Goal: Task Accomplishment & Management: Manage account settings

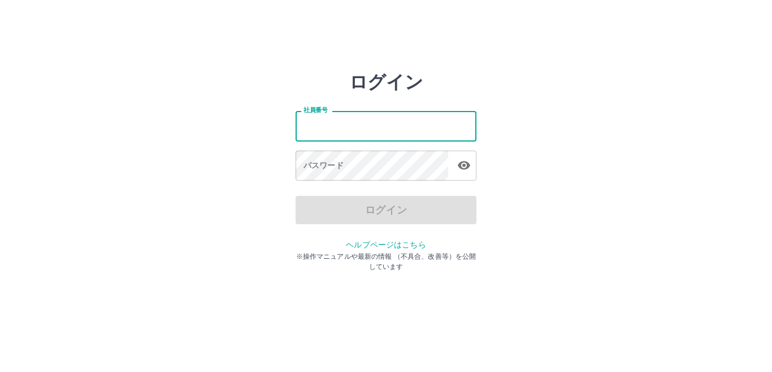
type input "*******"
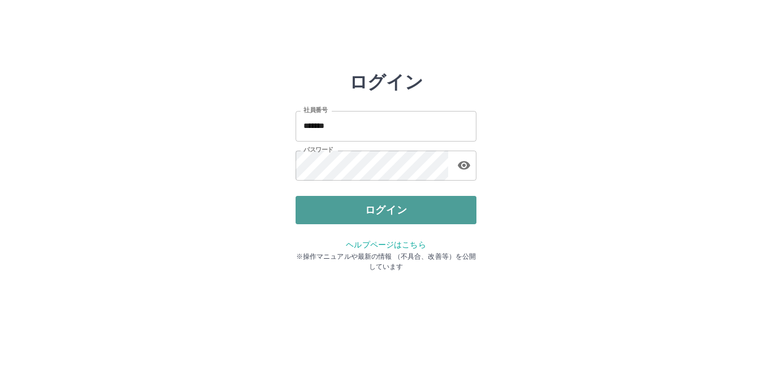
click at [369, 206] on button "ログイン" at bounding box center [386, 210] width 181 height 28
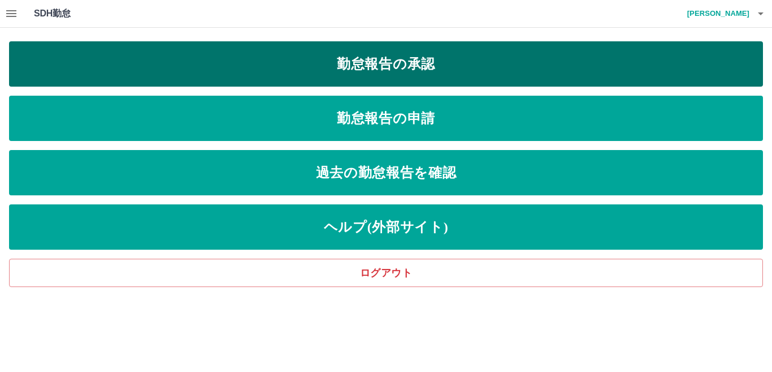
click at [411, 74] on link "勤怠報告の承認" at bounding box center [386, 63] width 754 height 45
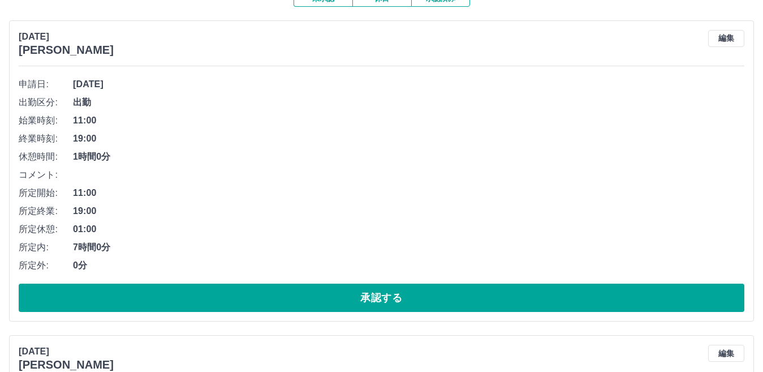
scroll to position [170, 0]
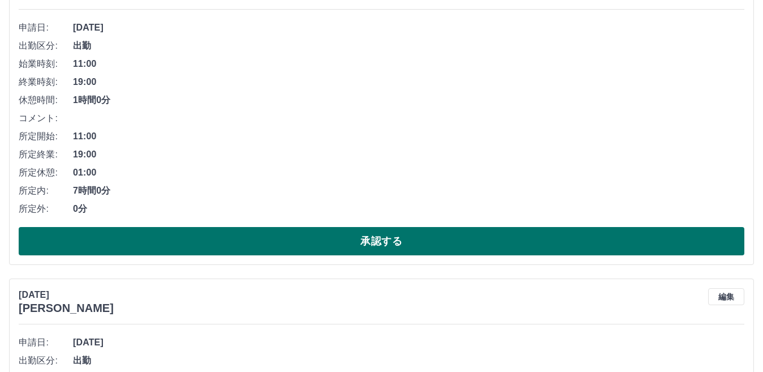
click at [338, 239] on button "承認する" at bounding box center [382, 241] width 726 height 28
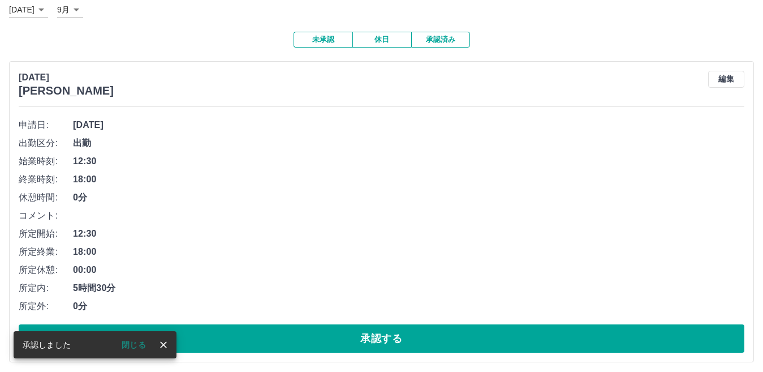
scroll to position [77, 0]
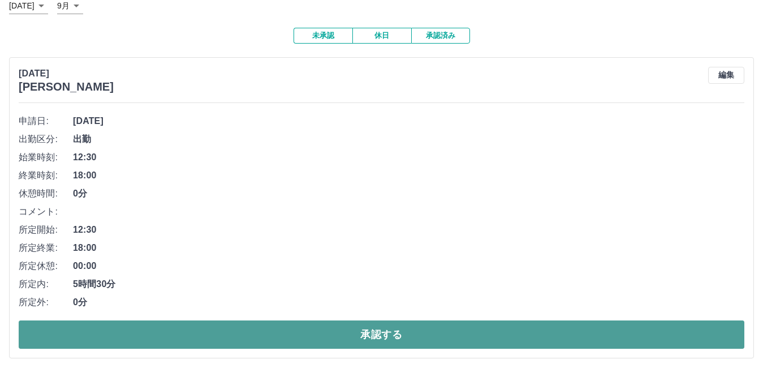
click at [292, 339] on button "承認する" at bounding box center [382, 334] width 726 height 28
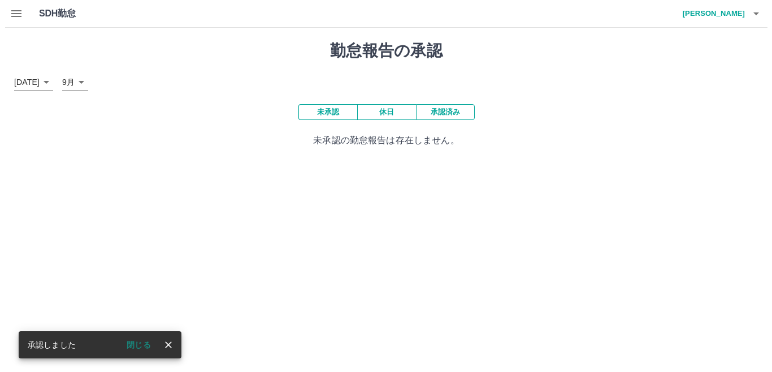
scroll to position [0, 0]
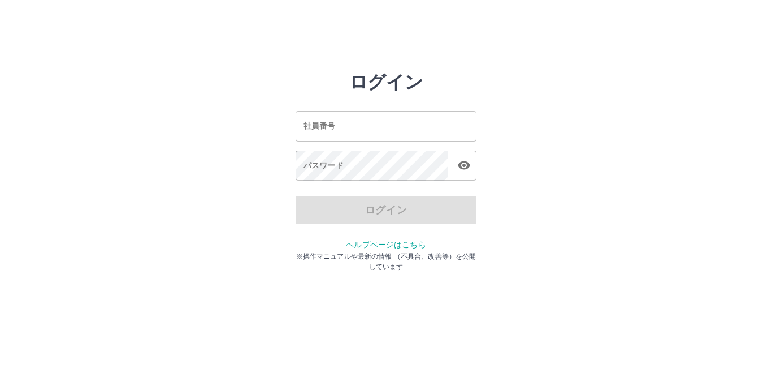
click at [352, 128] on input "社員番号" at bounding box center [386, 126] width 181 height 30
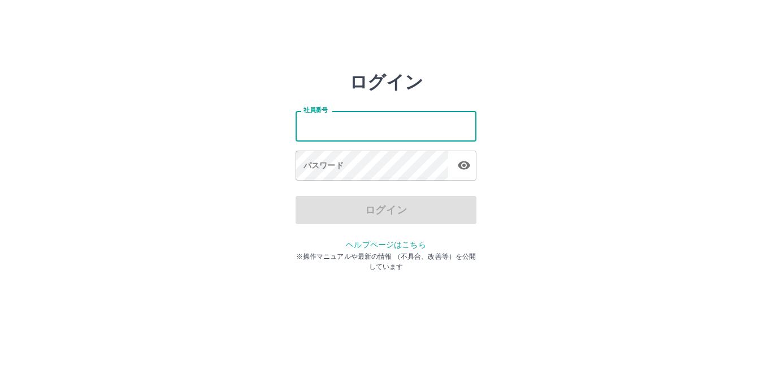
type input "*******"
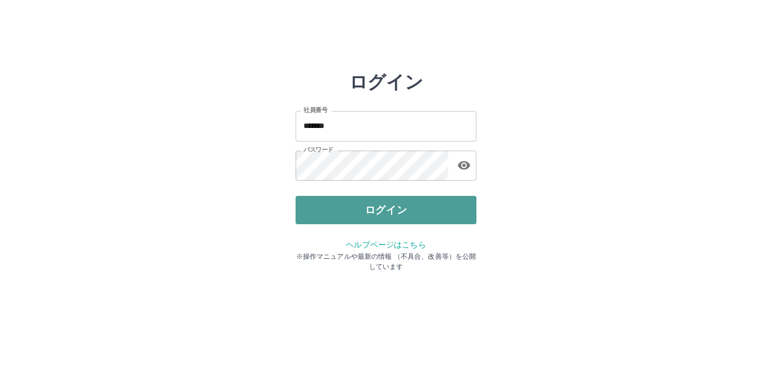
click at [359, 207] on button "ログイン" at bounding box center [386, 210] width 181 height 28
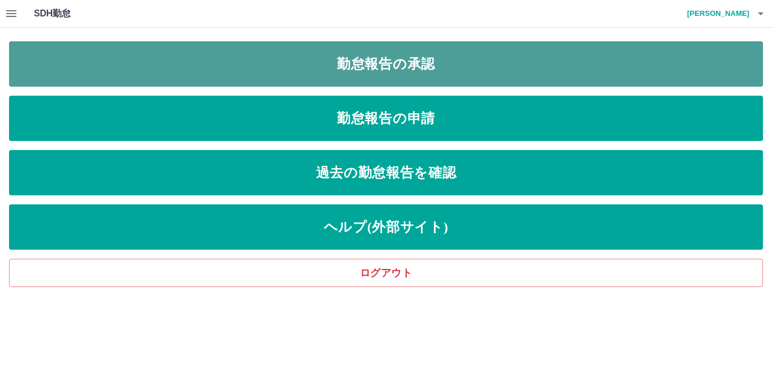
click at [357, 68] on link "勤怠報告の承認" at bounding box center [386, 63] width 754 height 45
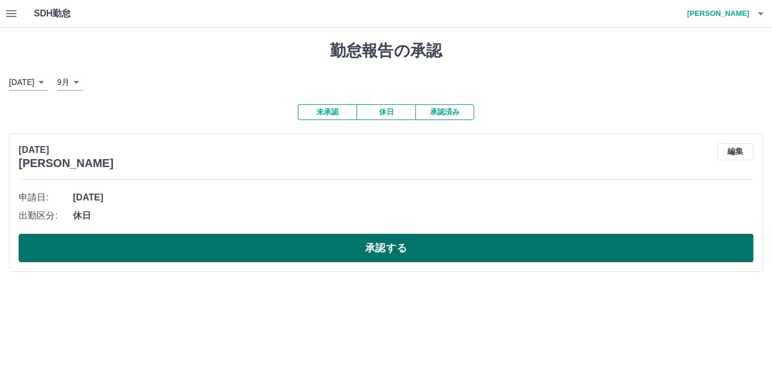
click at [305, 249] on button "承認する" at bounding box center [386, 248] width 735 height 28
